Goal: Task Accomplishment & Management: Manage account settings

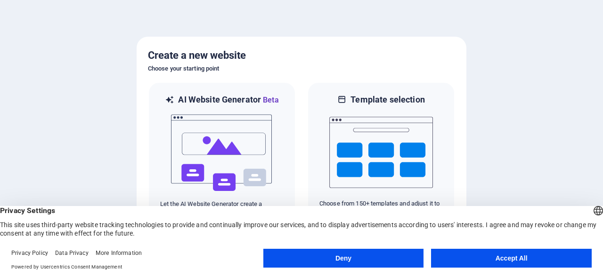
click at [511, 255] on button "Accept All" at bounding box center [511, 258] width 161 height 19
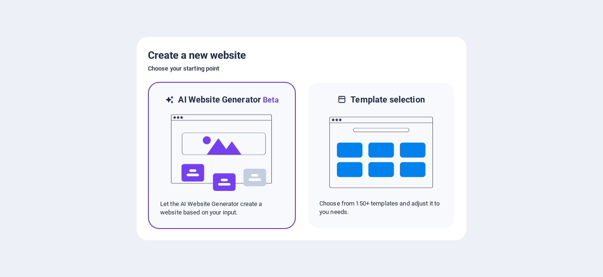
click at [242, 154] on img at bounding box center [222, 153] width 104 height 94
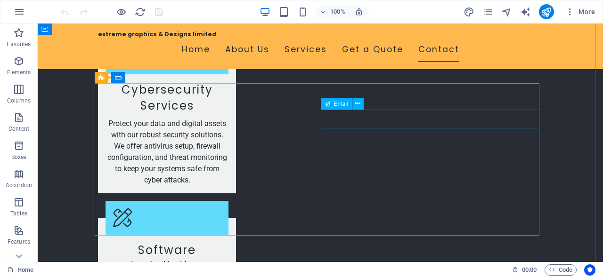
scroll to position [962, 0]
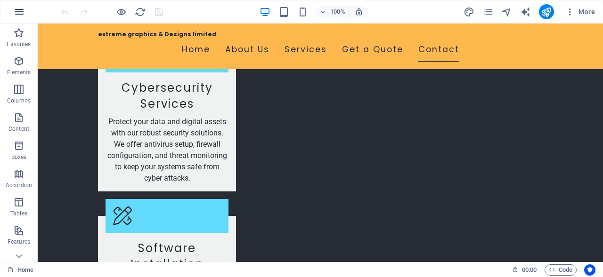
click at [18, 14] on icon "button" at bounding box center [19, 11] width 11 height 11
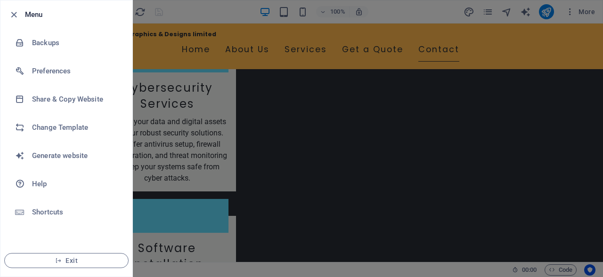
click at [18, 14] on icon "button" at bounding box center [13, 14] width 11 height 11
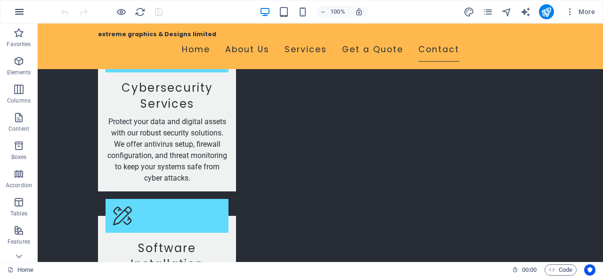
click at [18, 14] on icon "button" at bounding box center [19, 11] width 11 height 11
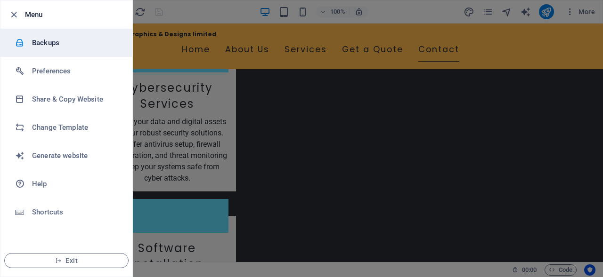
click at [27, 42] on div at bounding box center [23, 42] width 17 height 9
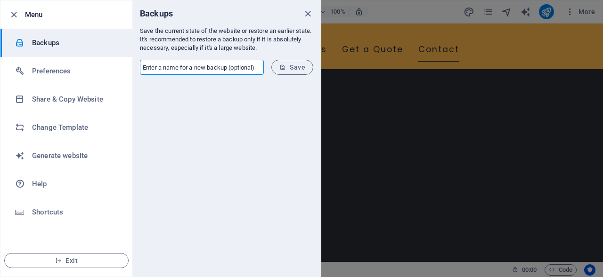
click at [221, 70] on input "text" at bounding box center [202, 67] width 124 height 15
click at [198, 69] on input "text" at bounding box center [202, 67] width 124 height 15
type input "Peteros"
click at [284, 66] on icon "submit" at bounding box center [282, 67] width 7 height 7
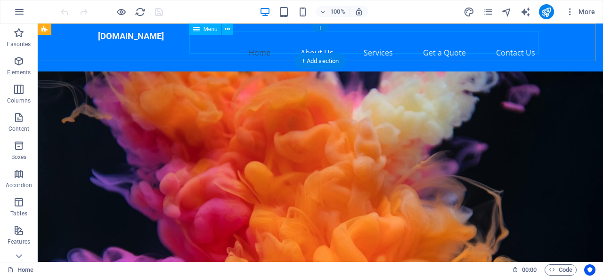
click at [257, 44] on nav "Home About Us Services Get a Quote Contact Us" at bounding box center [320, 52] width 445 height 23
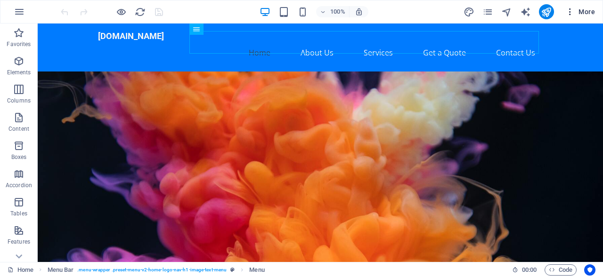
click at [570, 11] on icon "button" at bounding box center [569, 11] width 9 height 9
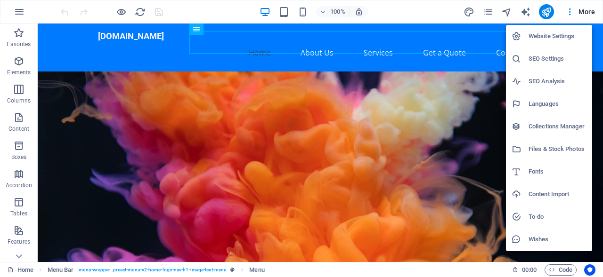
click at [285, 11] on div at bounding box center [301, 138] width 603 height 277
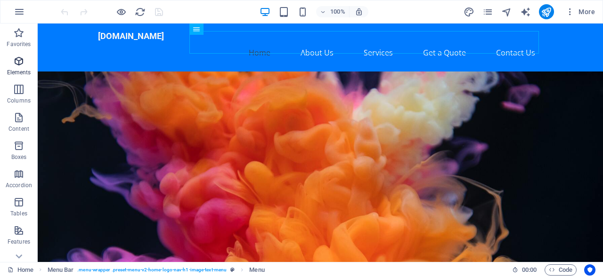
click at [16, 75] on p "Elements" at bounding box center [19, 73] width 24 height 8
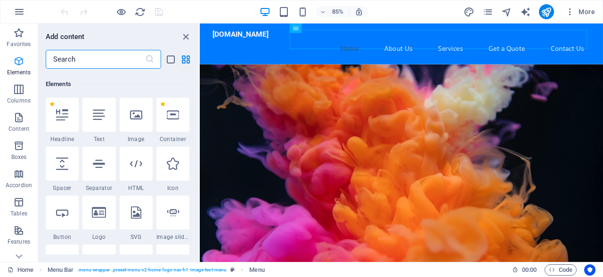
scroll to position [100, 0]
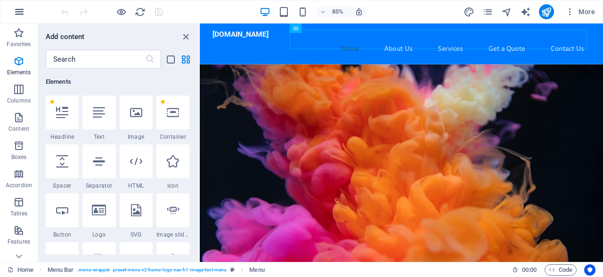
click at [20, 14] on icon "button" at bounding box center [19, 11] width 11 height 11
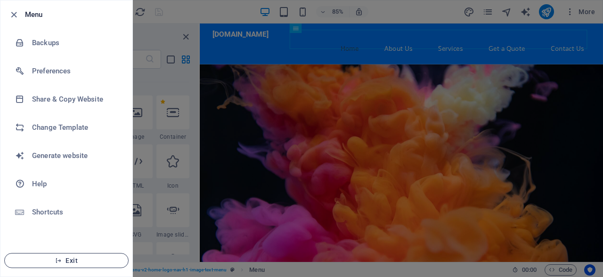
click at [55, 254] on button "Exit" at bounding box center [66, 260] width 124 height 15
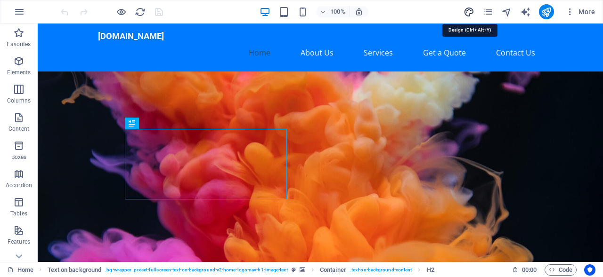
click at [470, 13] on icon "design" at bounding box center [469, 12] width 11 height 11
select select "px"
select select "200"
select select "px"
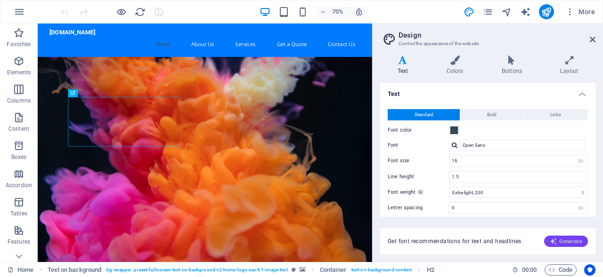
click at [561, 240] on span "Generate" at bounding box center [566, 242] width 33 height 8
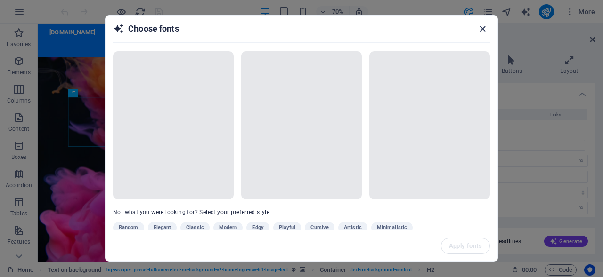
click at [481, 24] on icon "button" at bounding box center [482, 29] width 11 height 11
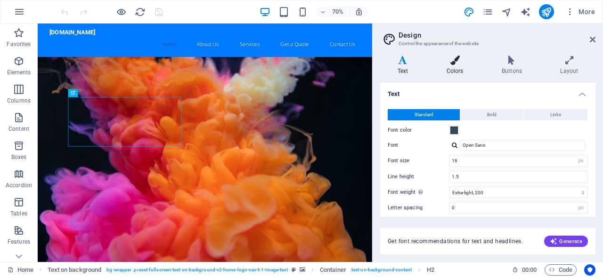
click at [455, 63] on icon at bounding box center [454, 60] width 51 height 9
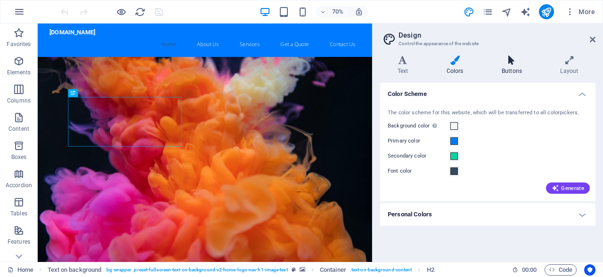
click at [505, 70] on h4 "Buttons" at bounding box center [513, 66] width 58 height 20
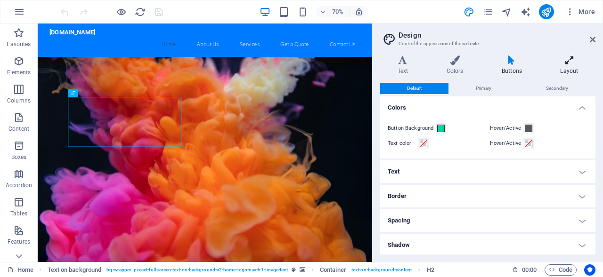
click at [572, 65] on h4 "Layout" at bounding box center [569, 66] width 52 height 20
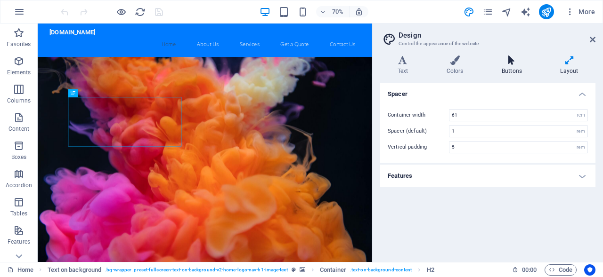
click at [513, 65] on h4 "Buttons" at bounding box center [513, 66] width 58 height 20
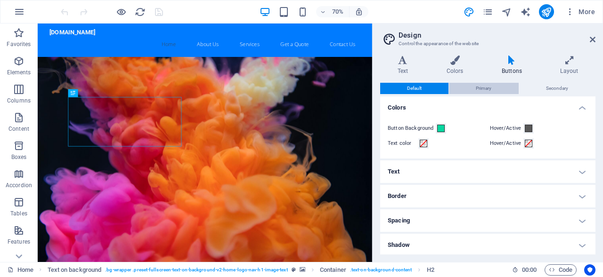
click at [481, 87] on span "Primary" at bounding box center [484, 88] width 16 height 11
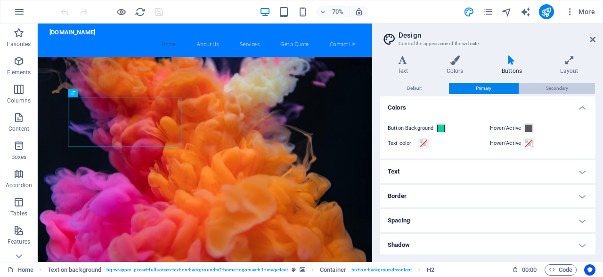
click at [546, 88] on span "Secondary" at bounding box center [557, 88] width 22 height 11
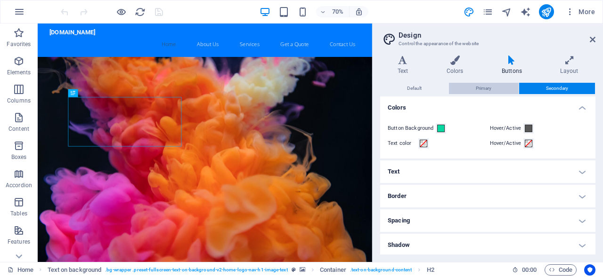
click at [477, 89] on span "Primary" at bounding box center [484, 88] width 16 height 11
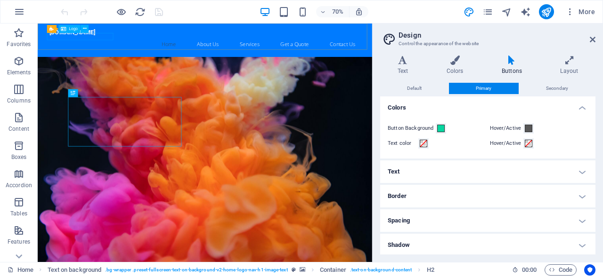
click at [71, 31] on span "Logo" at bounding box center [73, 29] width 9 height 4
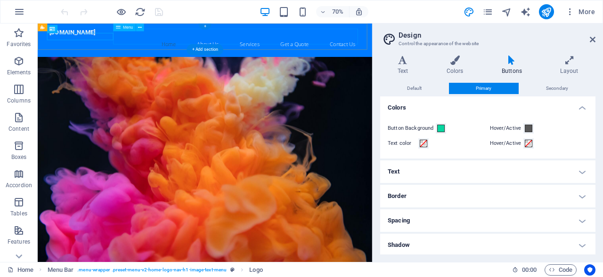
click at [336, 42] on nav "Home About Us Services Get a Quote Contact Us" at bounding box center [276, 52] width 445 height 23
click at [19, 15] on icon "button" at bounding box center [19, 11] width 11 height 11
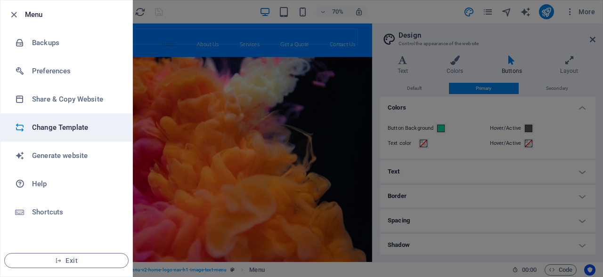
click at [57, 126] on h6 "Change Template" at bounding box center [75, 127] width 87 height 11
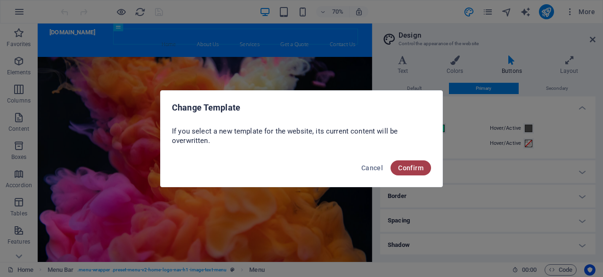
click at [402, 170] on span "Confirm" at bounding box center [410, 168] width 25 height 8
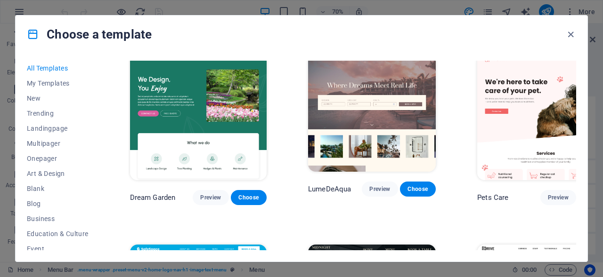
scroll to position [1541, 0]
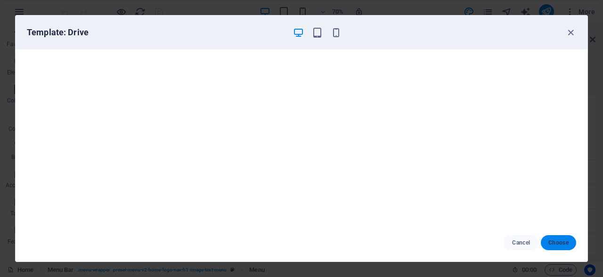
click at [559, 247] on button "Choose" at bounding box center [558, 243] width 35 height 15
